Goal: Task Accomplishment & Management: Manage account settings

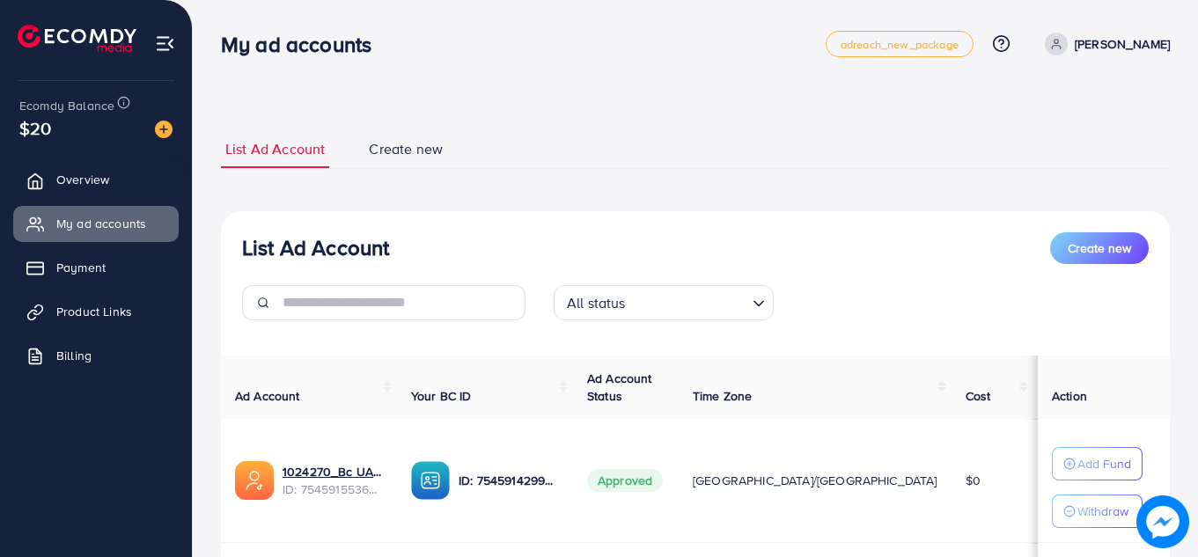
scroll to position [184, 0]
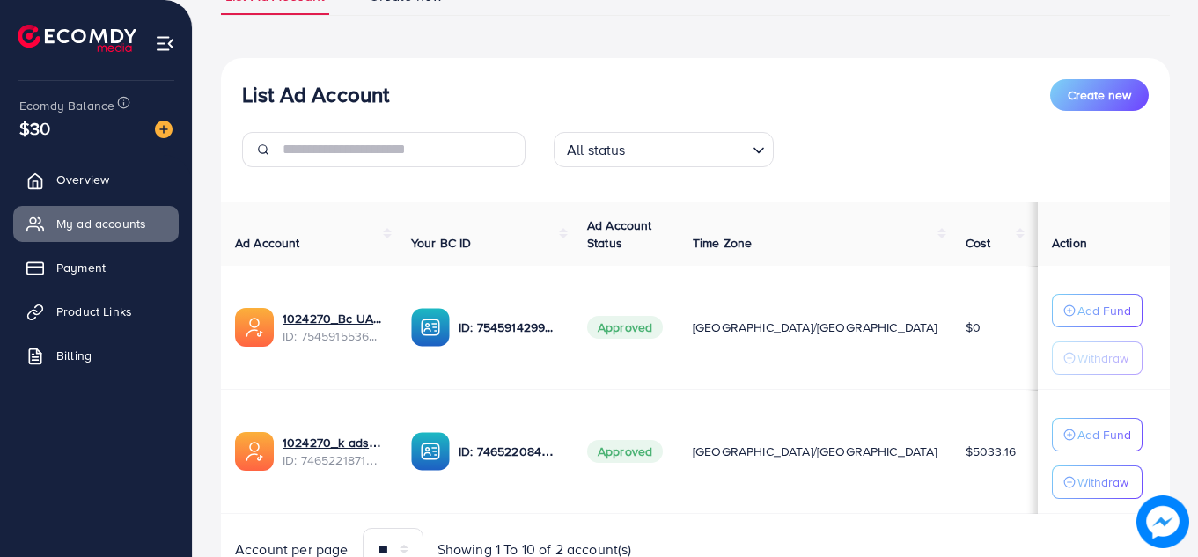
scroll to position [168, 0]
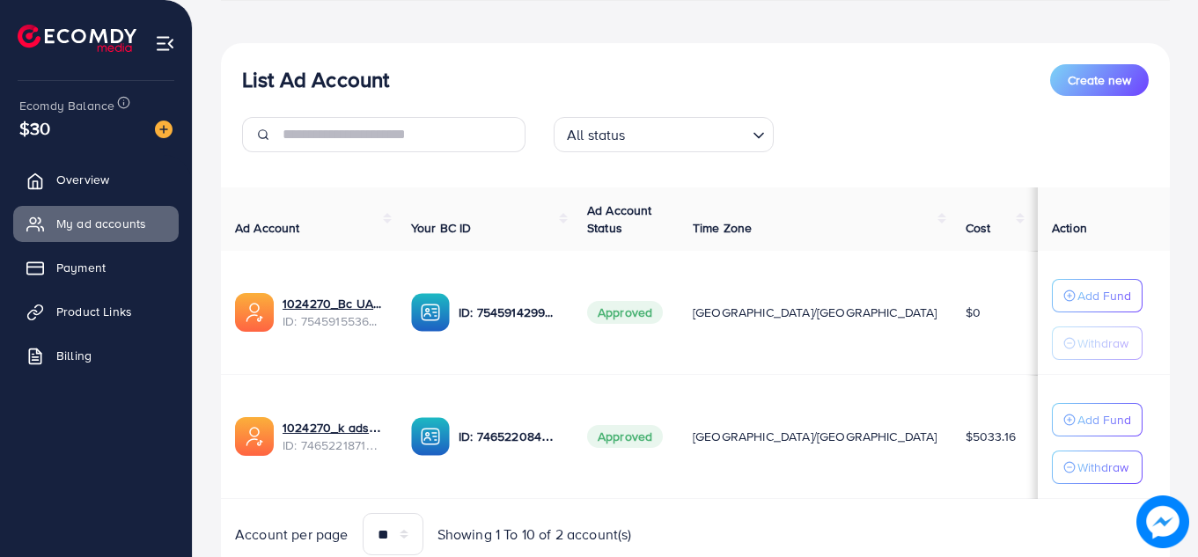
click at [823, 41] on div "List Ad Account Create new List Ad Account Create new All status Loading... Ad …" at bounding box center [695, 269] width 949 height 615
